Goal: Navigation & Orientation: Find specific page/section

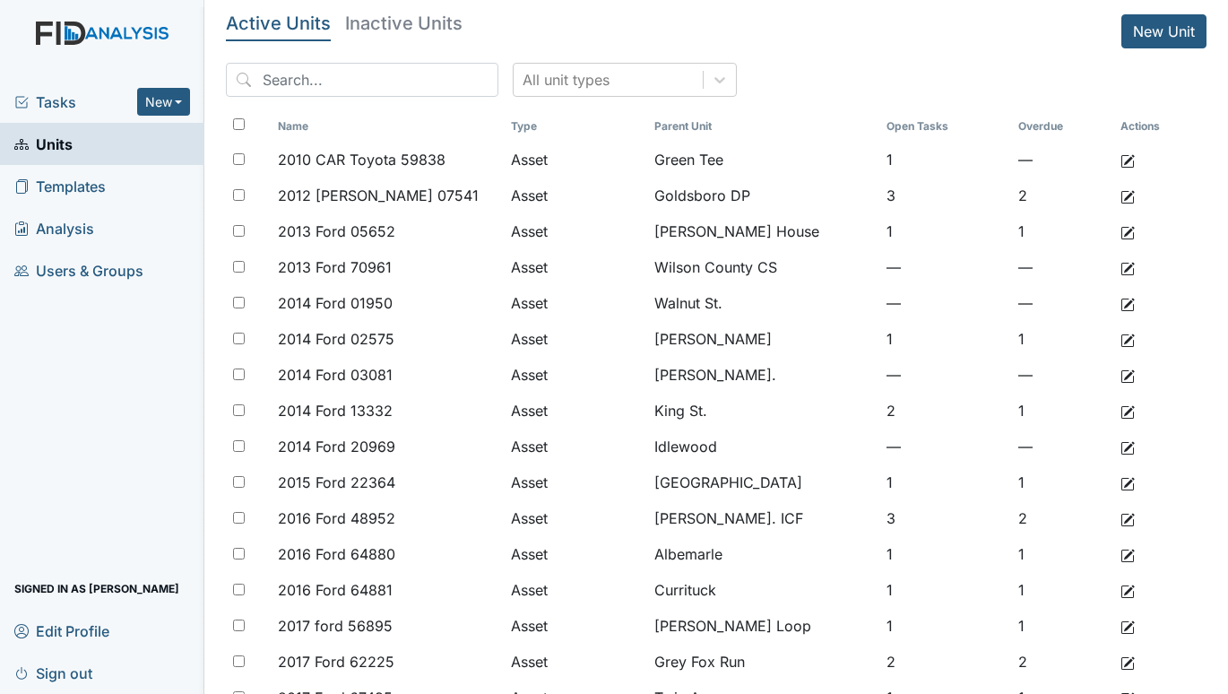
click at [79, 103] on span "Tasks" at bounding box center [75, 102] width 123 height 22
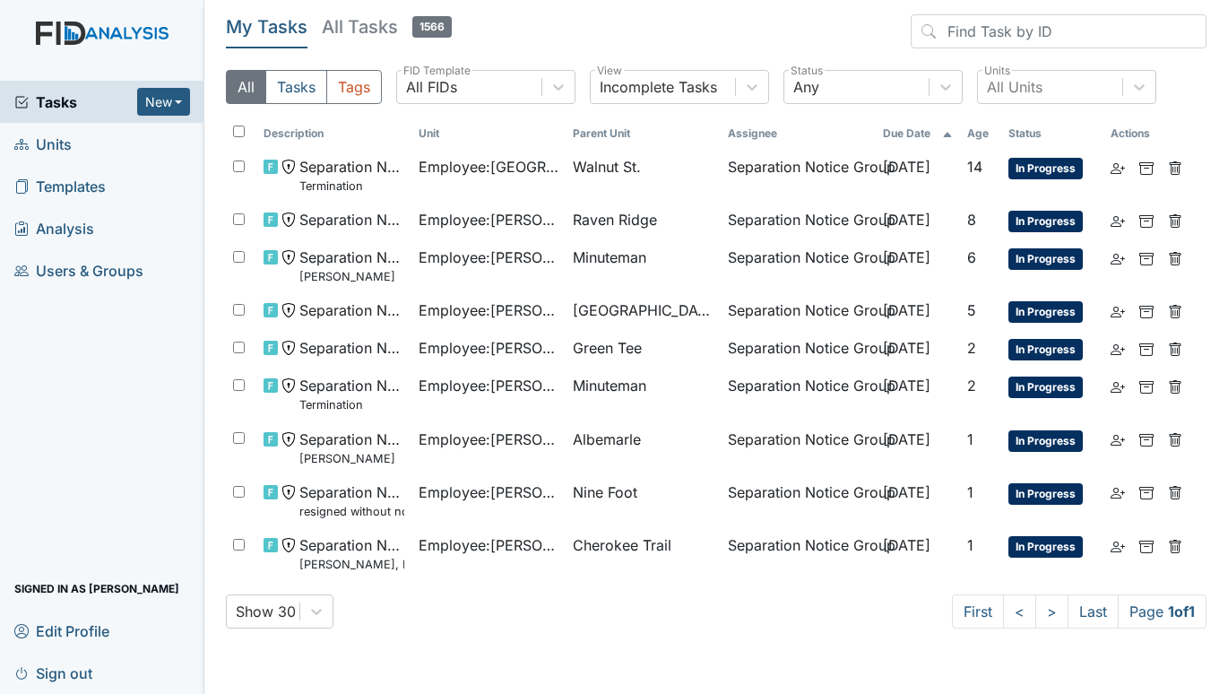
click at [47, 142] on span "Units" at bounding box center [42, 144] width 57 height 28
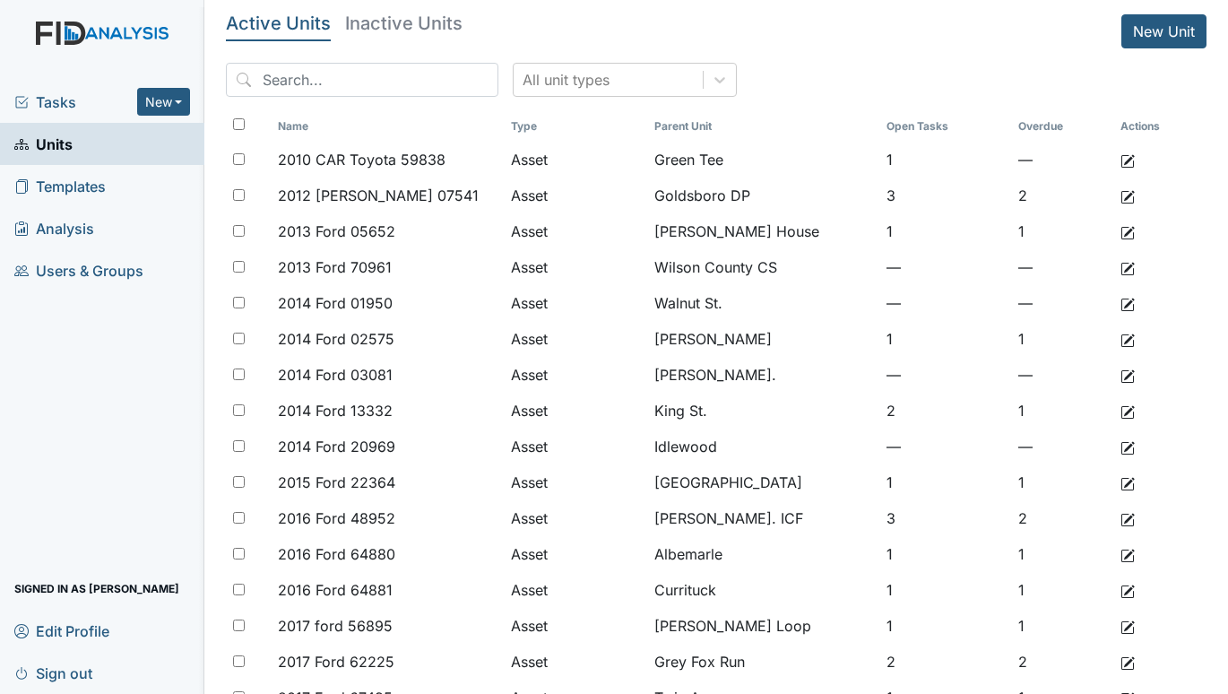
click at [55, 96] on span "Tasks" at bounding box center [75, 102] width 123 height 22
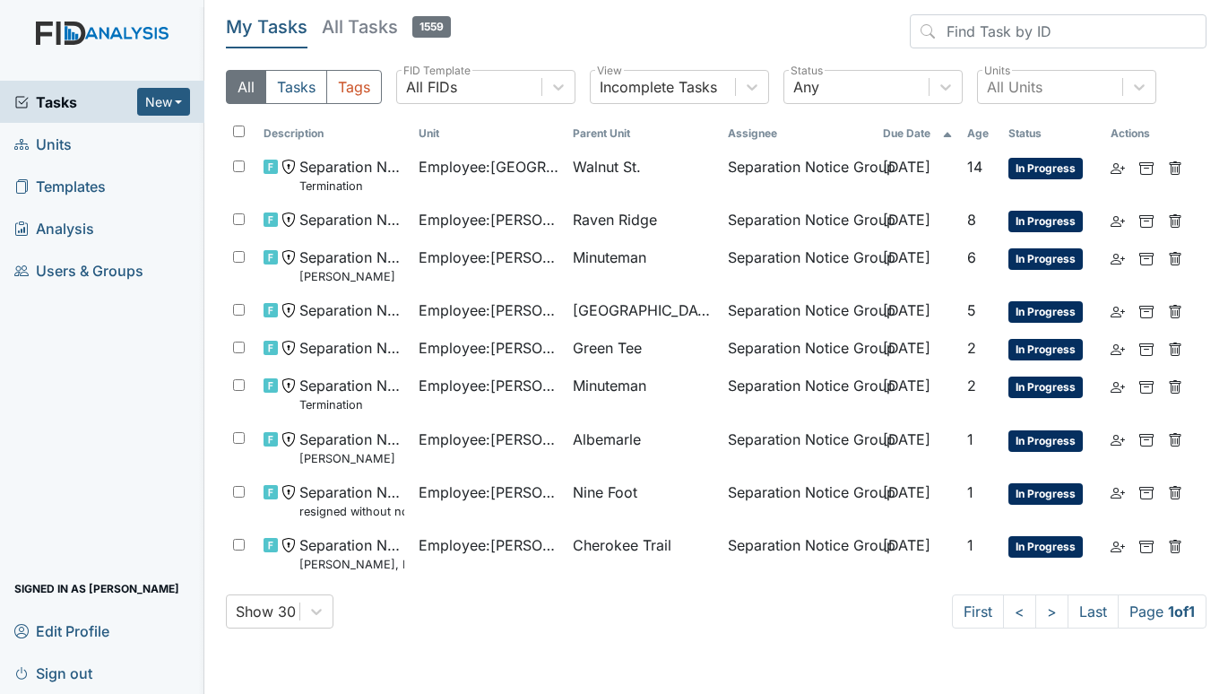
click at [56, 142] on span "Units" at bounding box center [42, 144] width 57 height 28
